Goal: Information Seeking & Learning: Learn about a topic

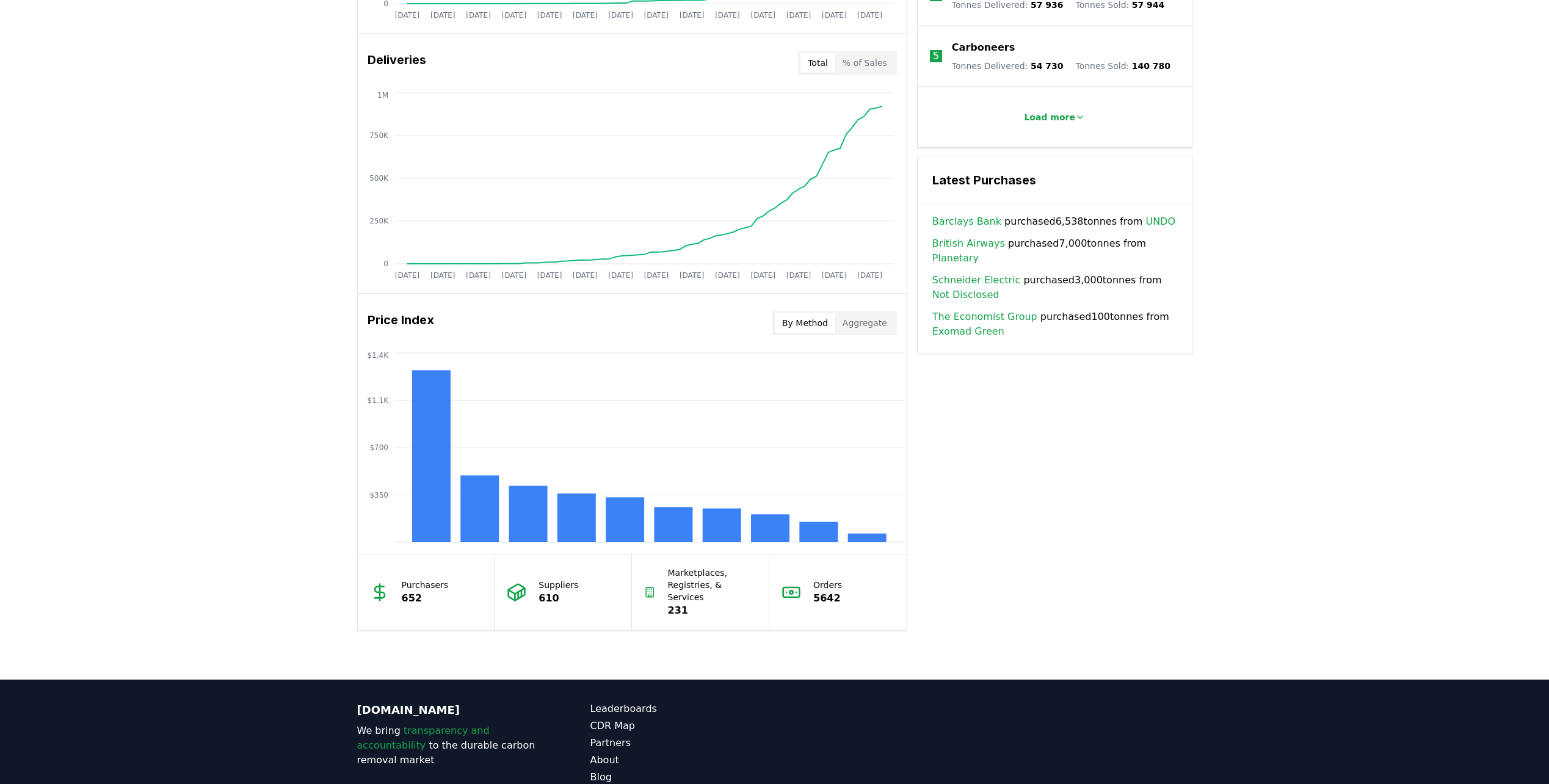
scroll to position [732, 0]
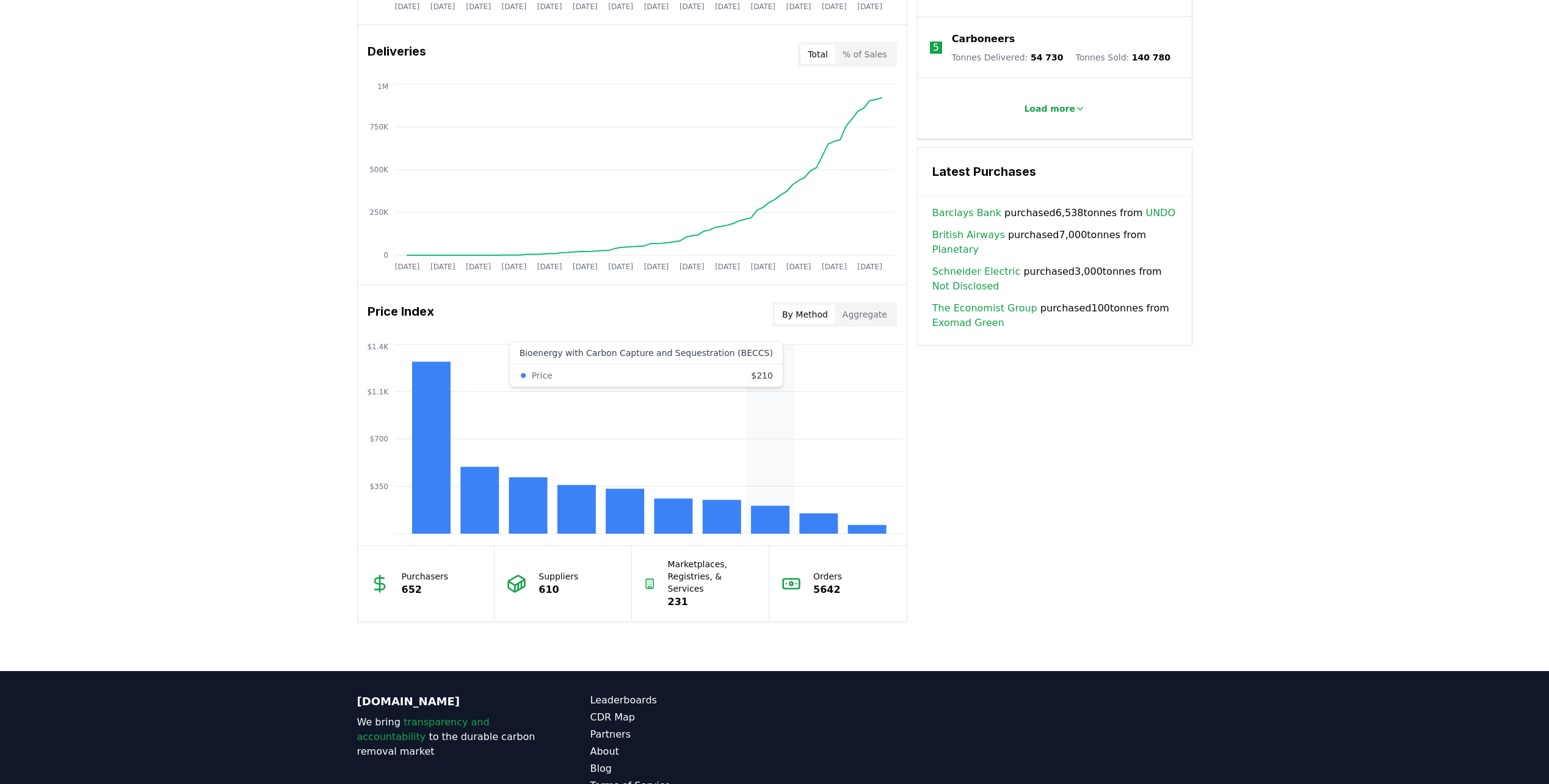
click at [763, 523] on rect at bounding box center [771, 519] width 38 height 28
click at [776, 528] on rect at bounding box center [771, 519] width 38 height 28
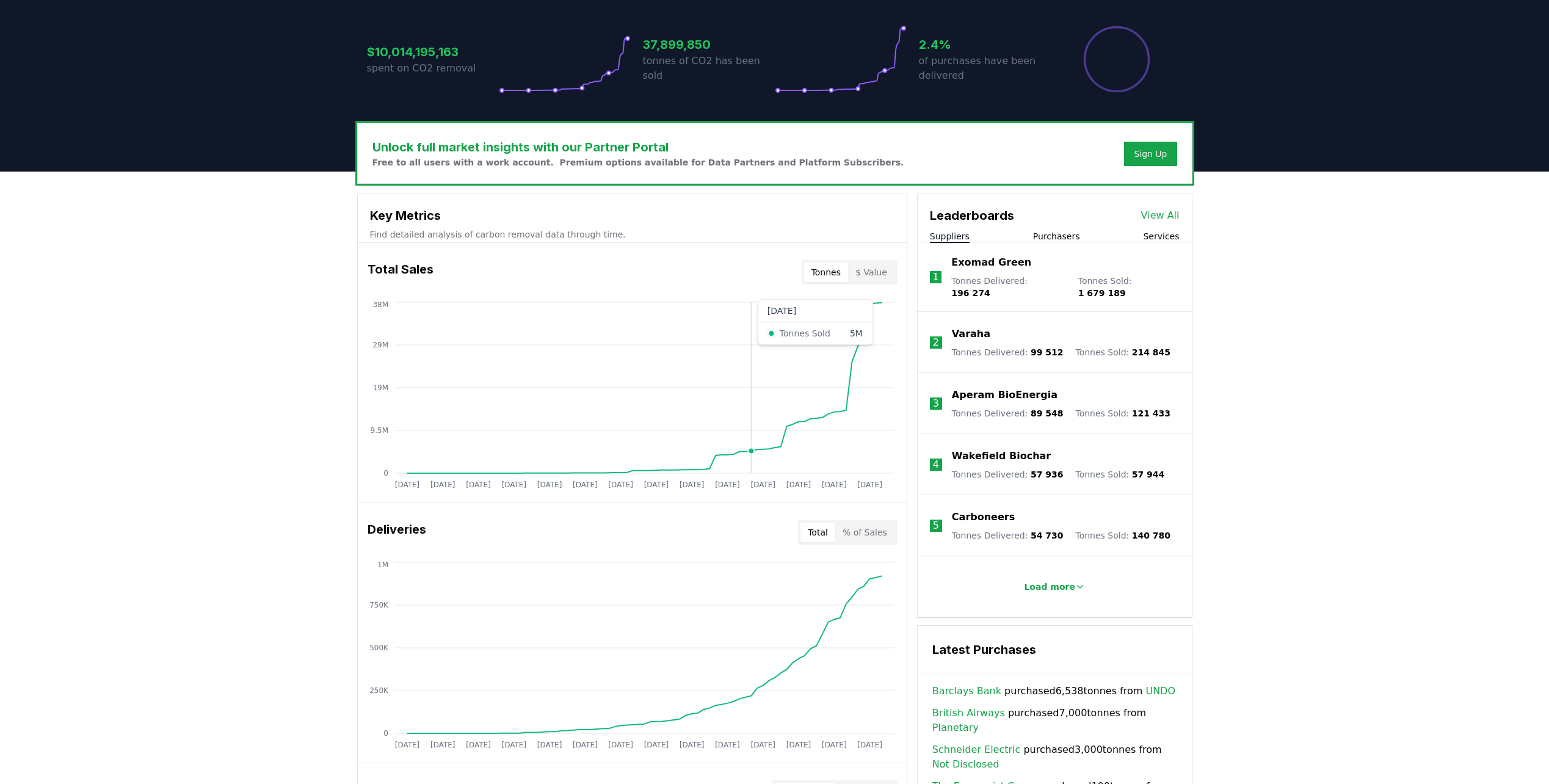
scroll to position [244, 0]
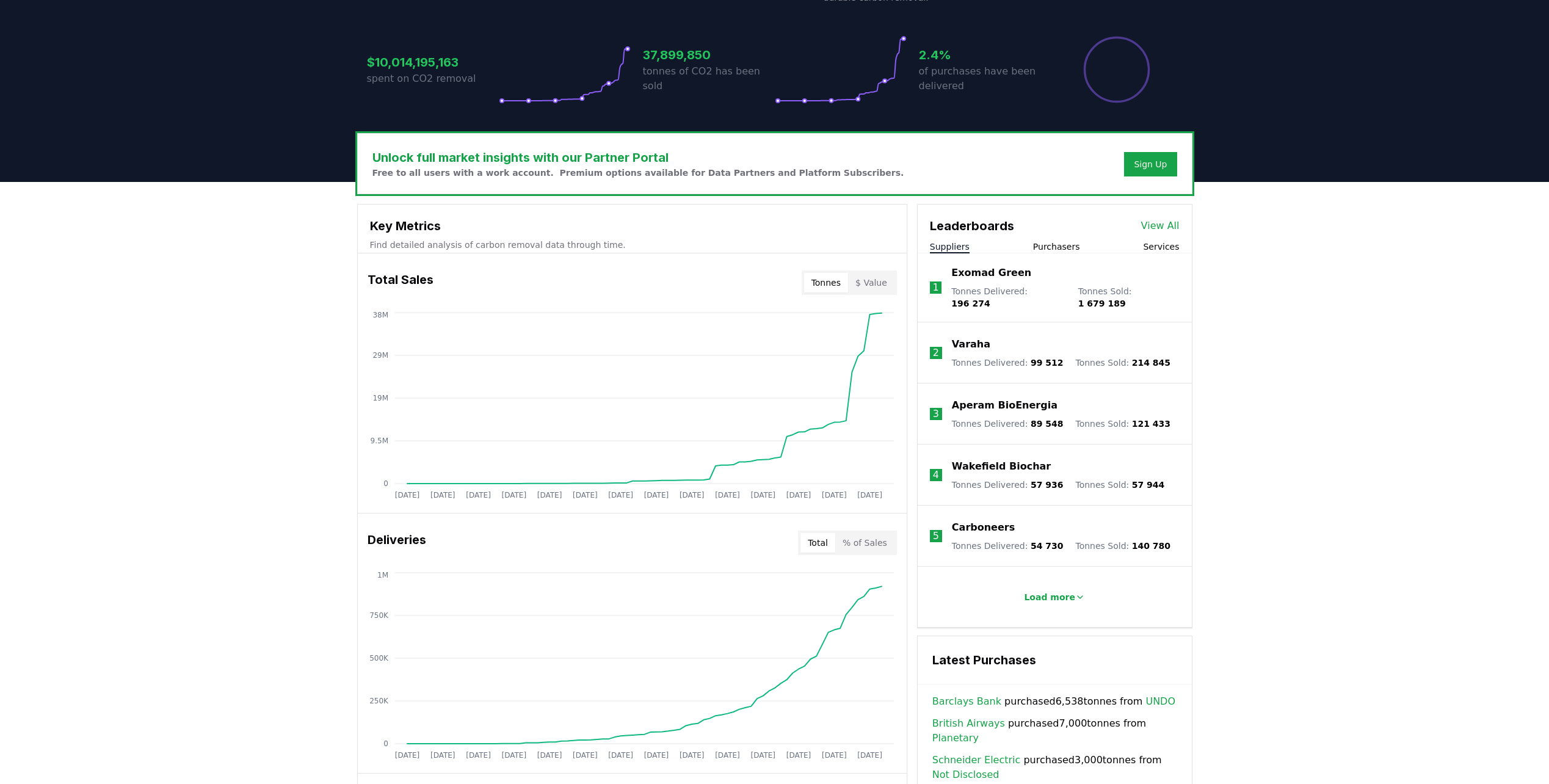
click at [1046, 248] on button "Purchasers" at bounding box center [1056, 246] width 47 height 12
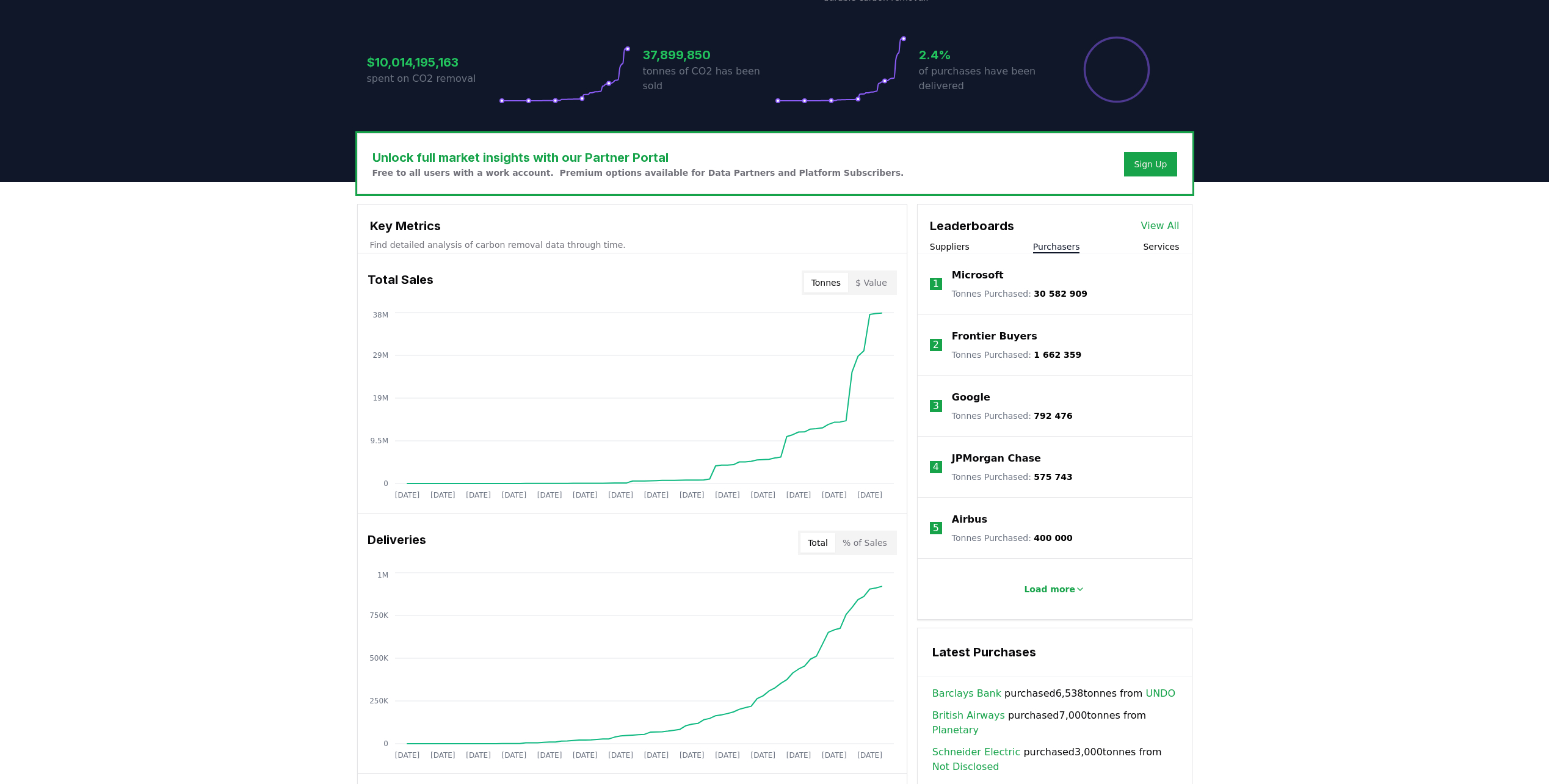
click at [965, 254] on li "1 Microsoft Tonnes Purchased : 30 582 909" at bounding box center [1054, 284] width 274 height 61
click at [960, 249] on button "Suppliers" at bounding box center [950, 246] width 40 height 12
click at [1062, 249] on button "Purchasers" at bounding box center [1056, 246] width 47 height 12
click at [984, 275] on p "Microsoft" at bounding box center [977, 275] width 52 height 14
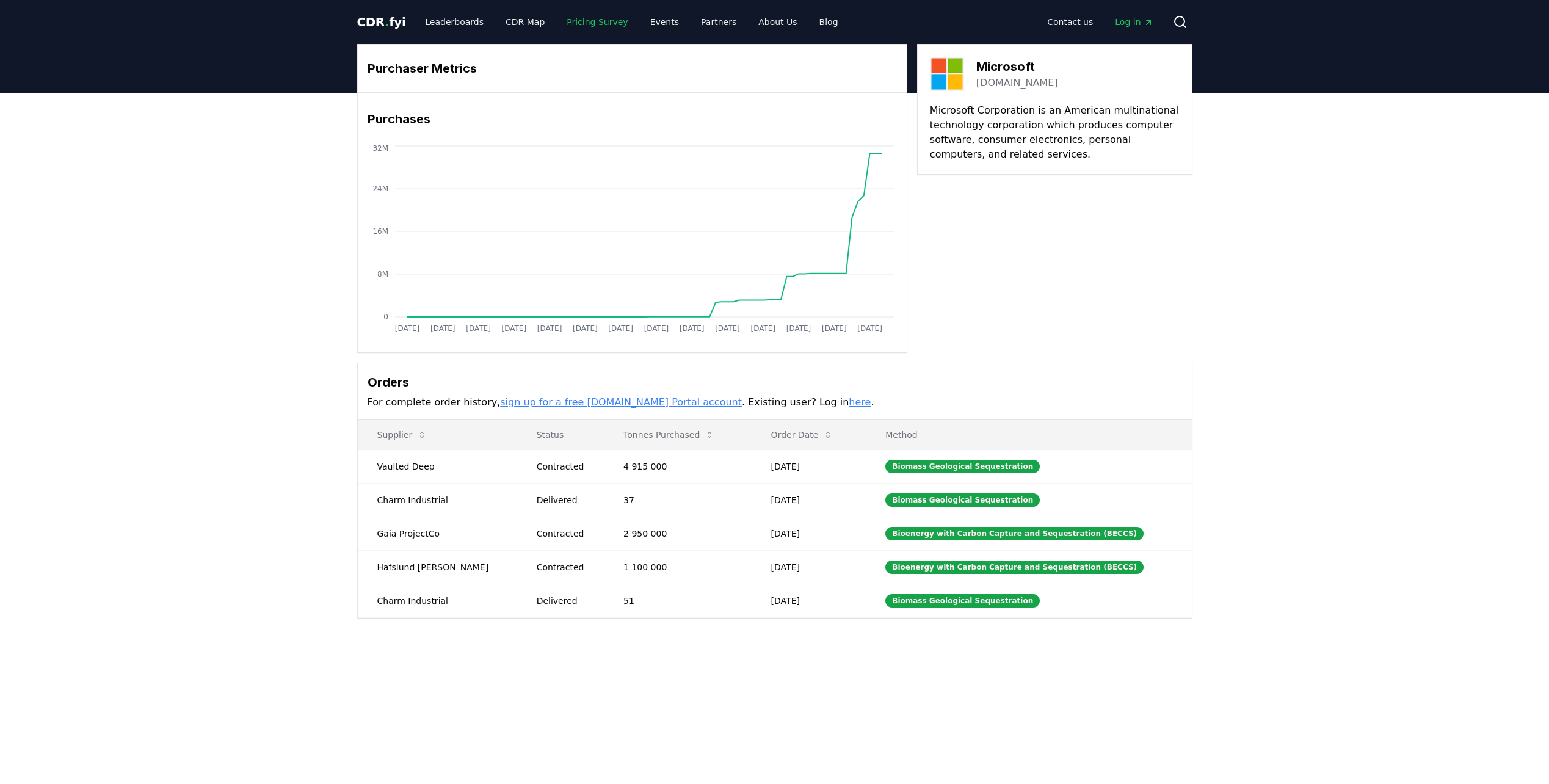
click at [588, 20] on link "Pricing Survey" at bounding box center [596, 22] width 80 height 22
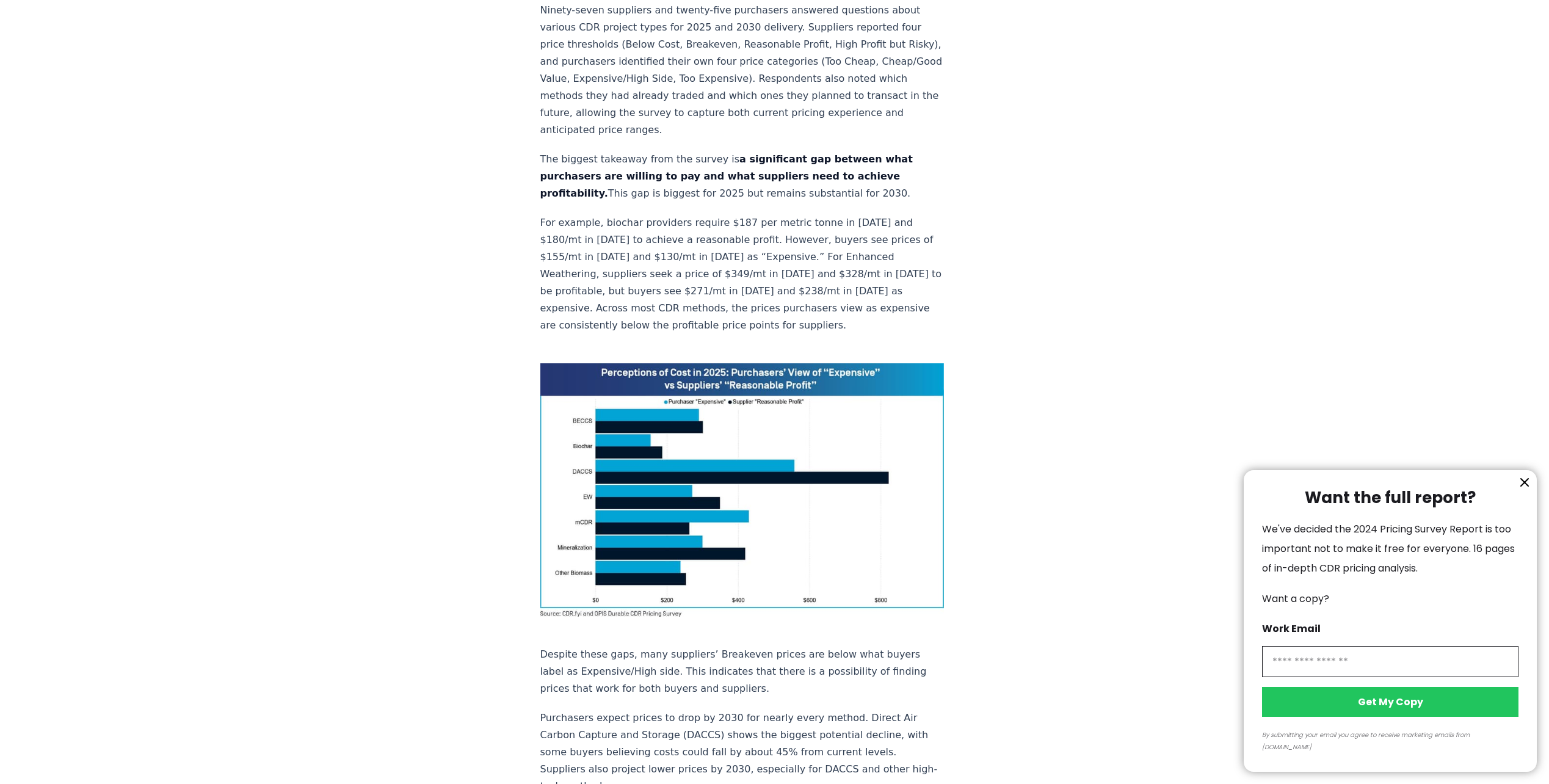
scroll to position [611, 0]
